Goal: Transaction & Acquisition: Purchase product/service

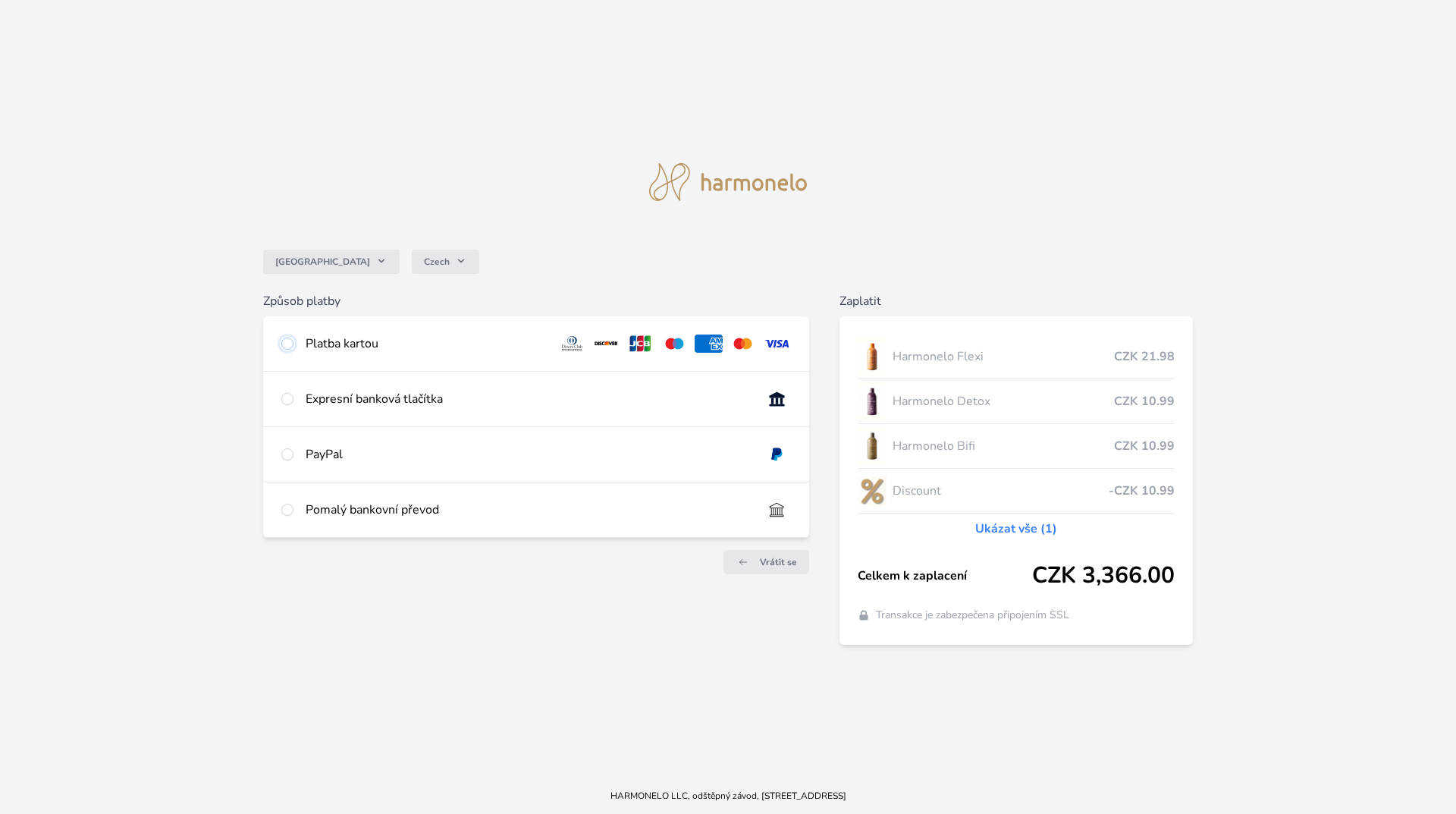
click at [289, 342] on input "radio" at bounding box center [287, 343] width 12 height 12
radio input "true"
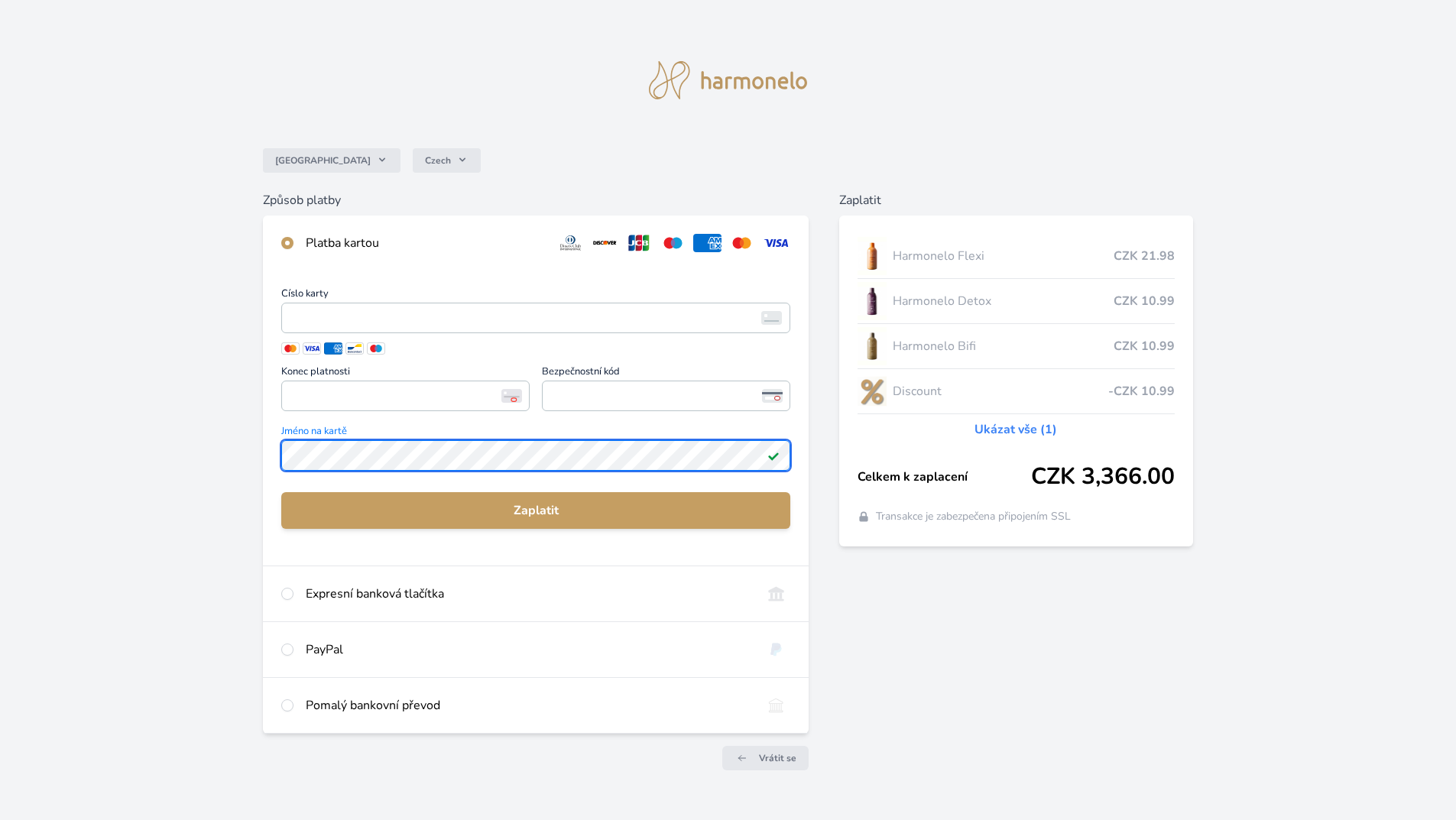
click at [128, 407] on div "Česko Czech Způsob platby Platba kartou Číslo karty <p>Your browser does not su…" at bounding box center [728, 406] width 1456 height 813
click at [0, 413] on div "Česko Czech Způsob platby Platba kartou Číslo karty <p>Your browser does not su…" at bounding box center [728, 406] width 1456 height 813
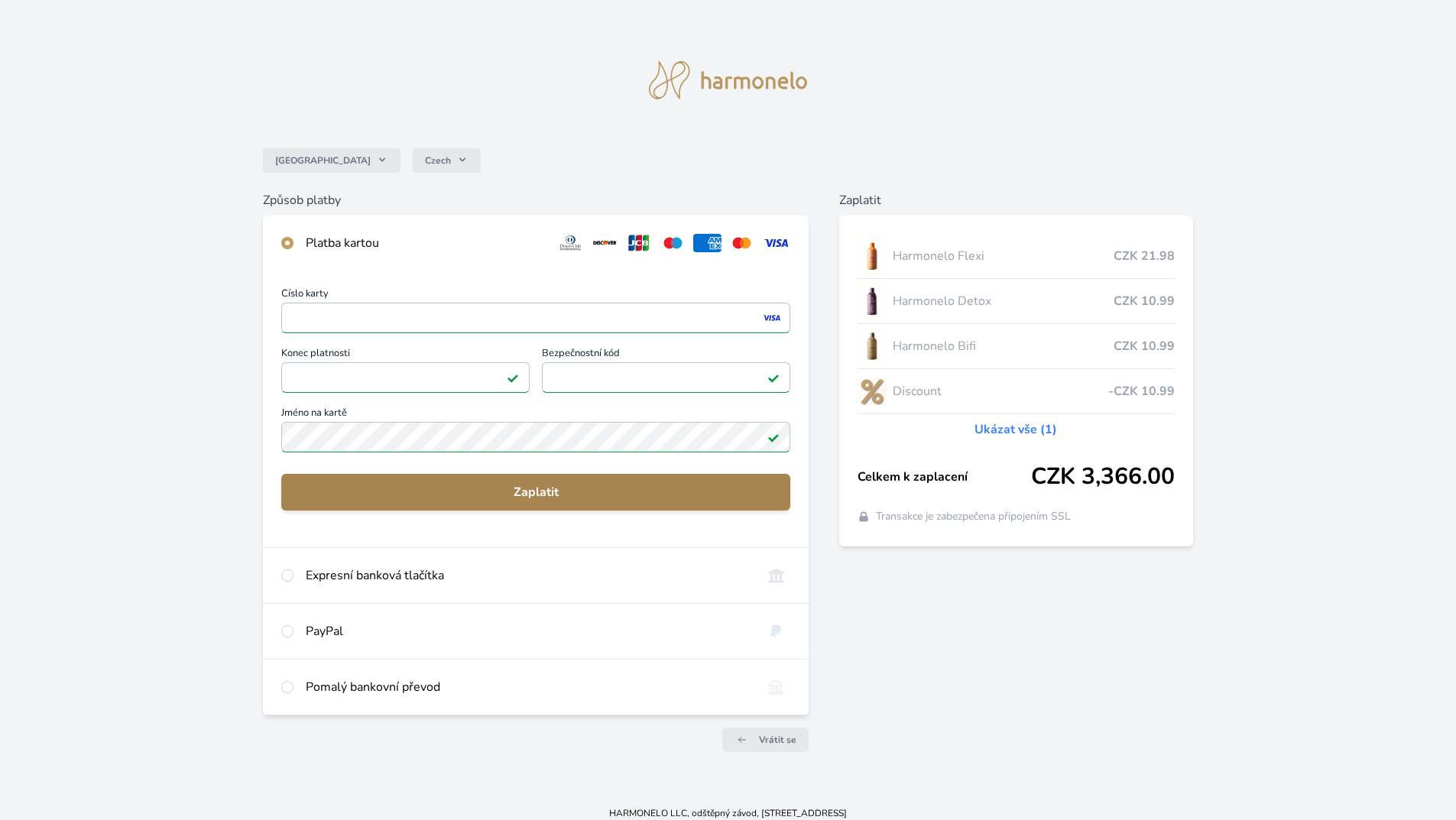
click at [485, 497] on span "Zaplatit" at bounding box center [535, 491] width 484 height 18
